Goal: Information Seeking & Learning: Understand process/instructions

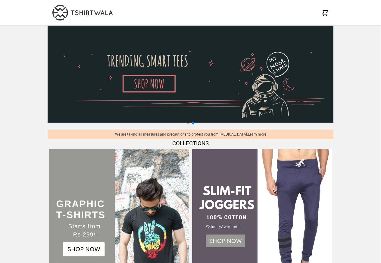
click at [79, 41] on img at bounding box center [191, 74] width 286 height 97
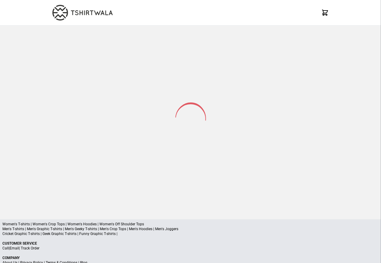
select select "*********"
